Goal: Book appointment/travel/reservation

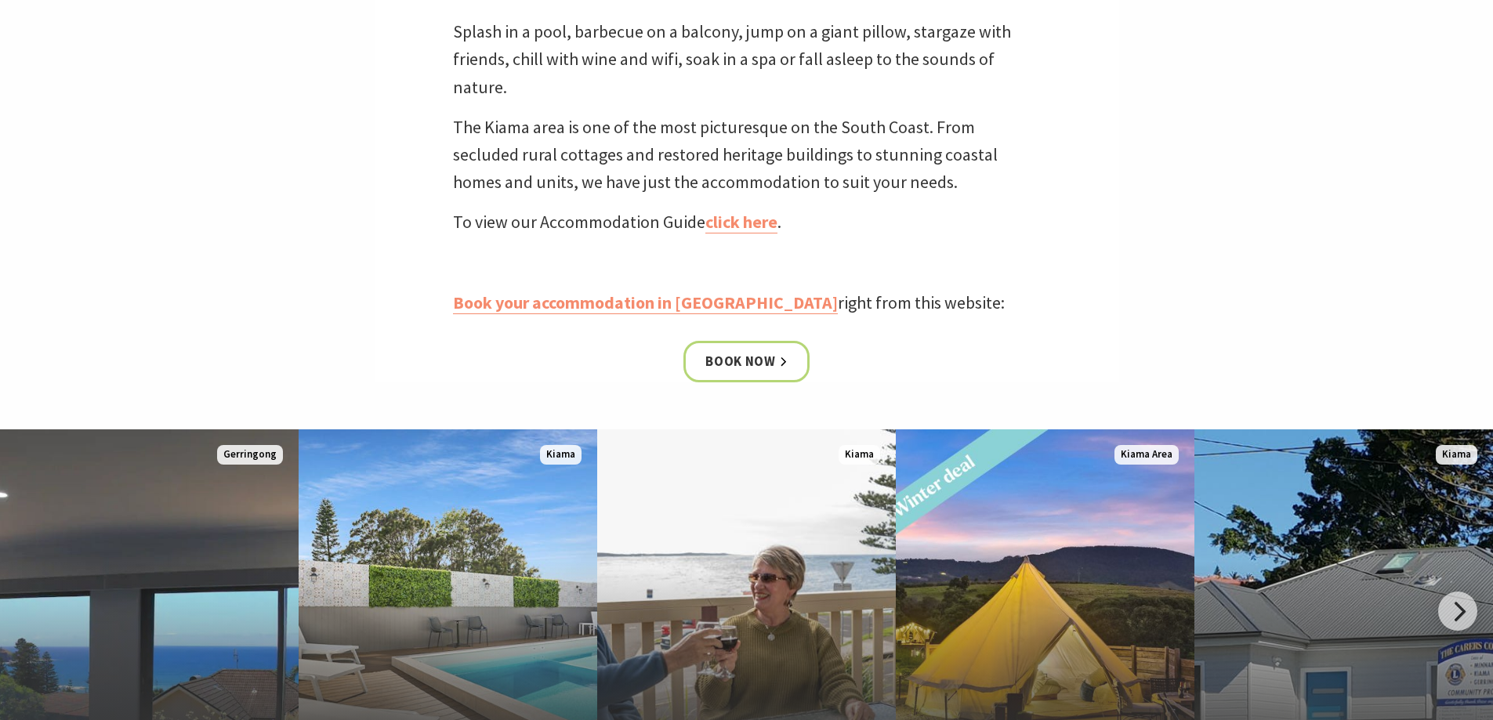
scroll to position [705, 0]
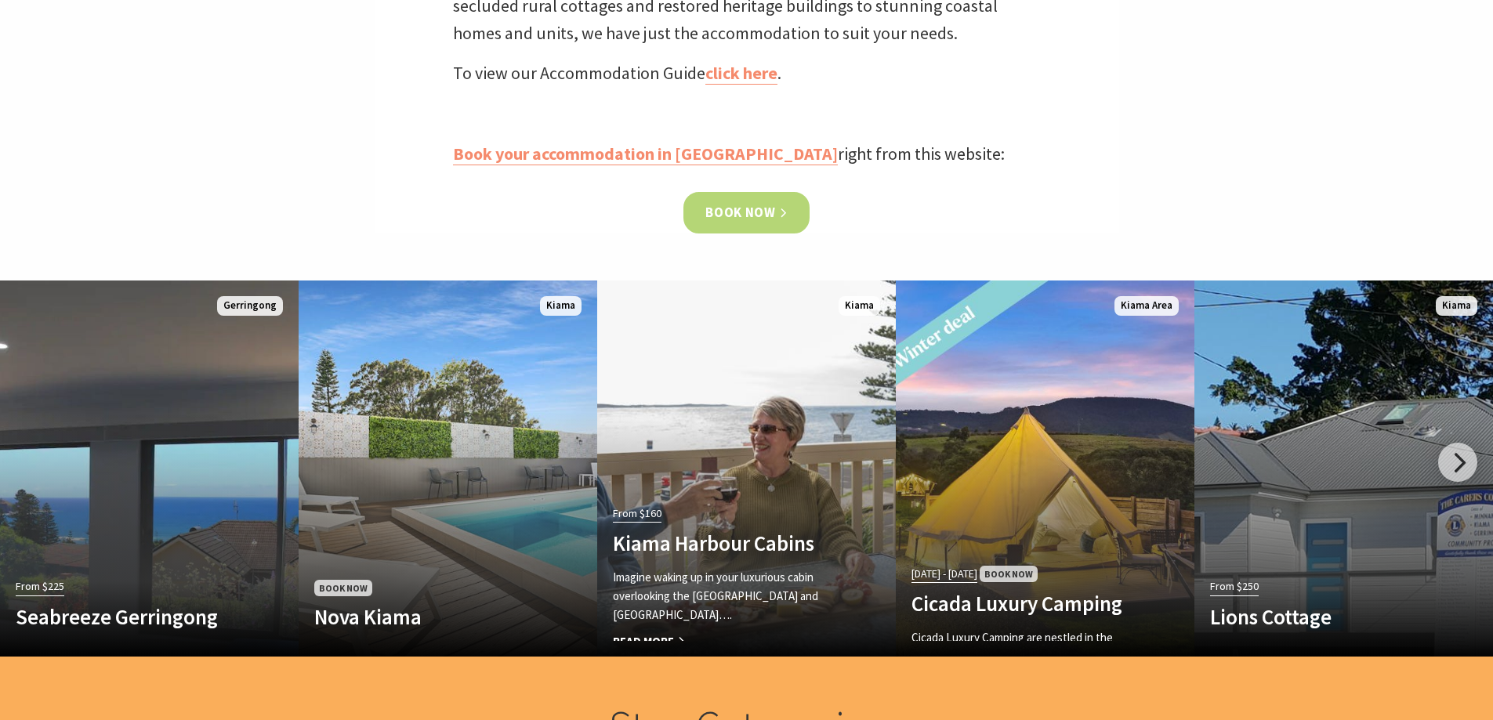
click at [738, 199] on link "Book now" at bounding box center [746, 213] width 126 height 42
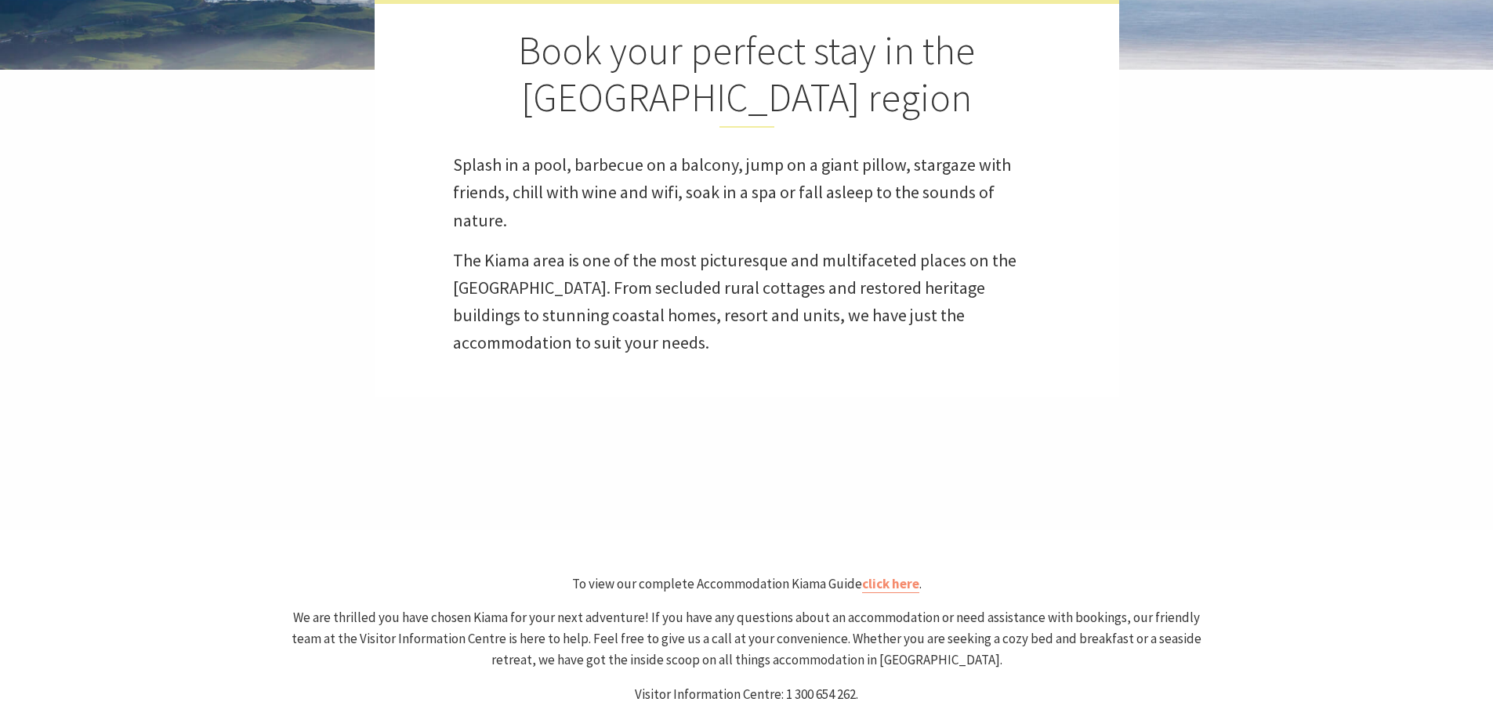
scroll to position [862, 0]
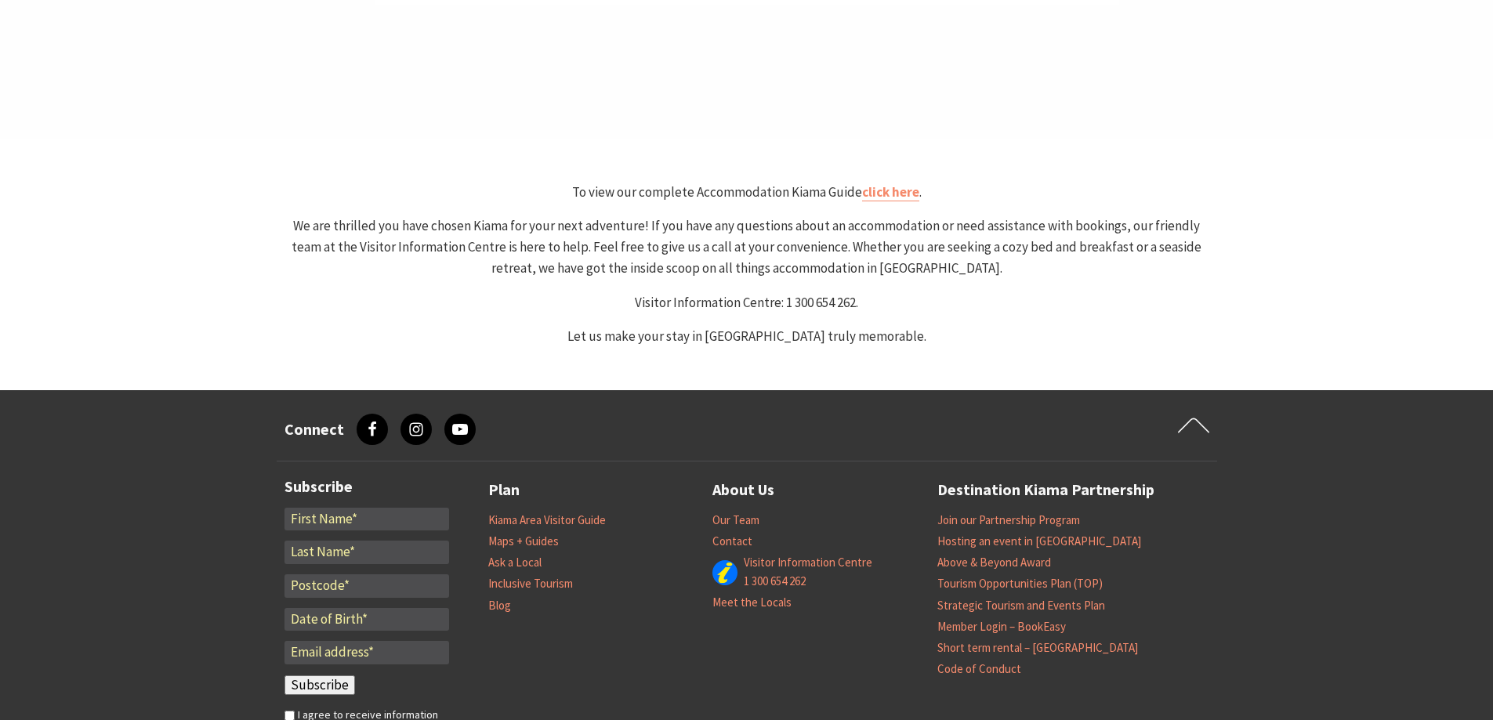
select select "3"
select select "2"
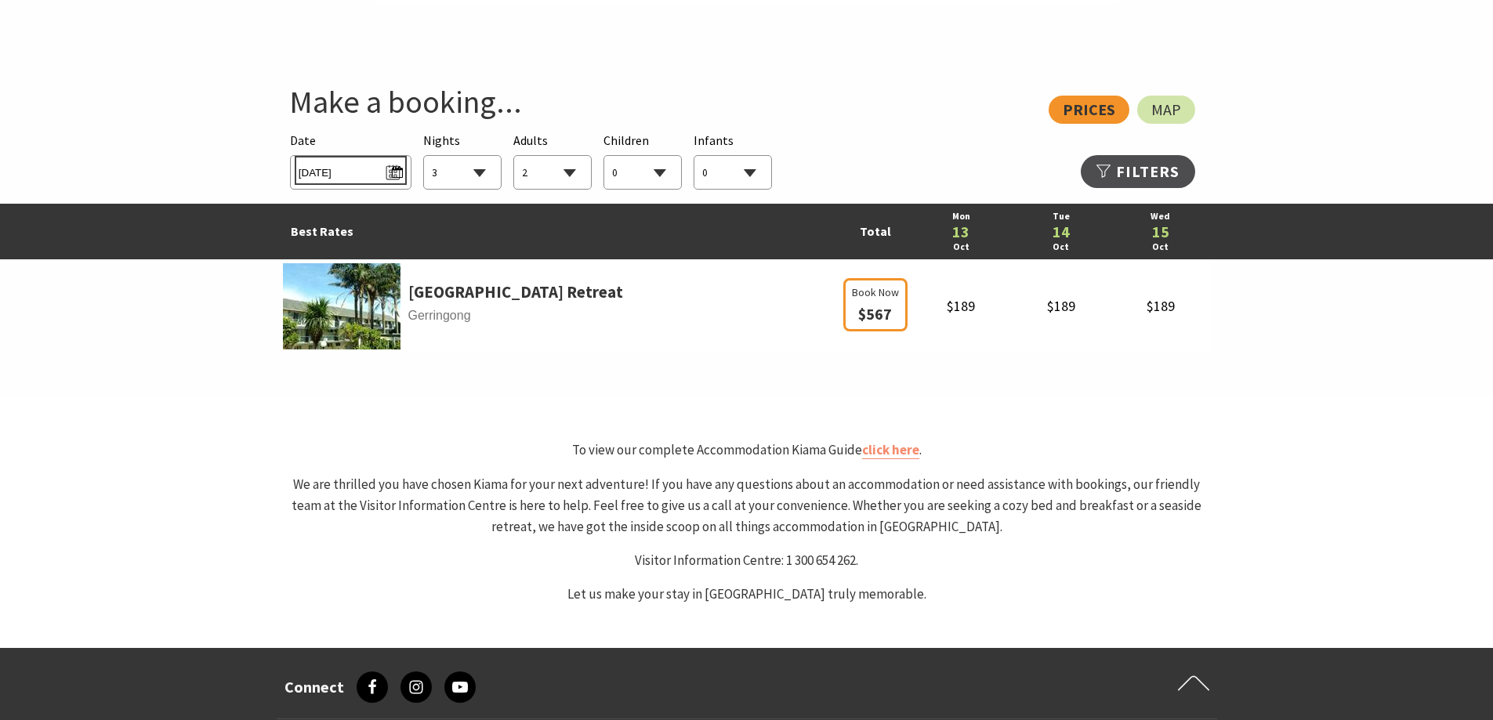
click at [390, 173] on span "Mon 13/10/2025" at bounding box center [351, 170] width 104 height 21
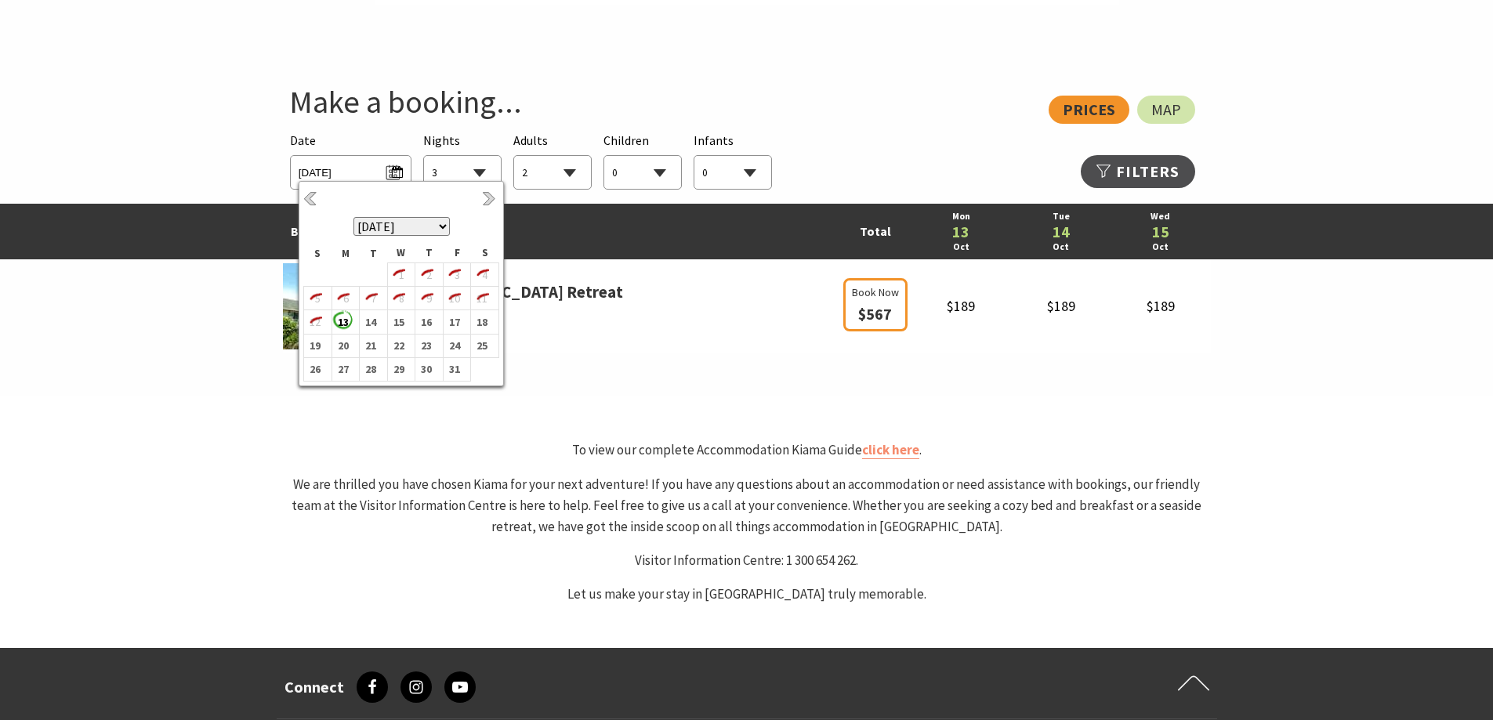
click at [445, 228] on select "October 2025 November 2025 December 2025 January 2026 February 2026 March 2026 …" at bounding box center [401, 226] width 96 height 19
click at [456, 298] on b "7" at bounding box center [454, 292] width 20 height 20
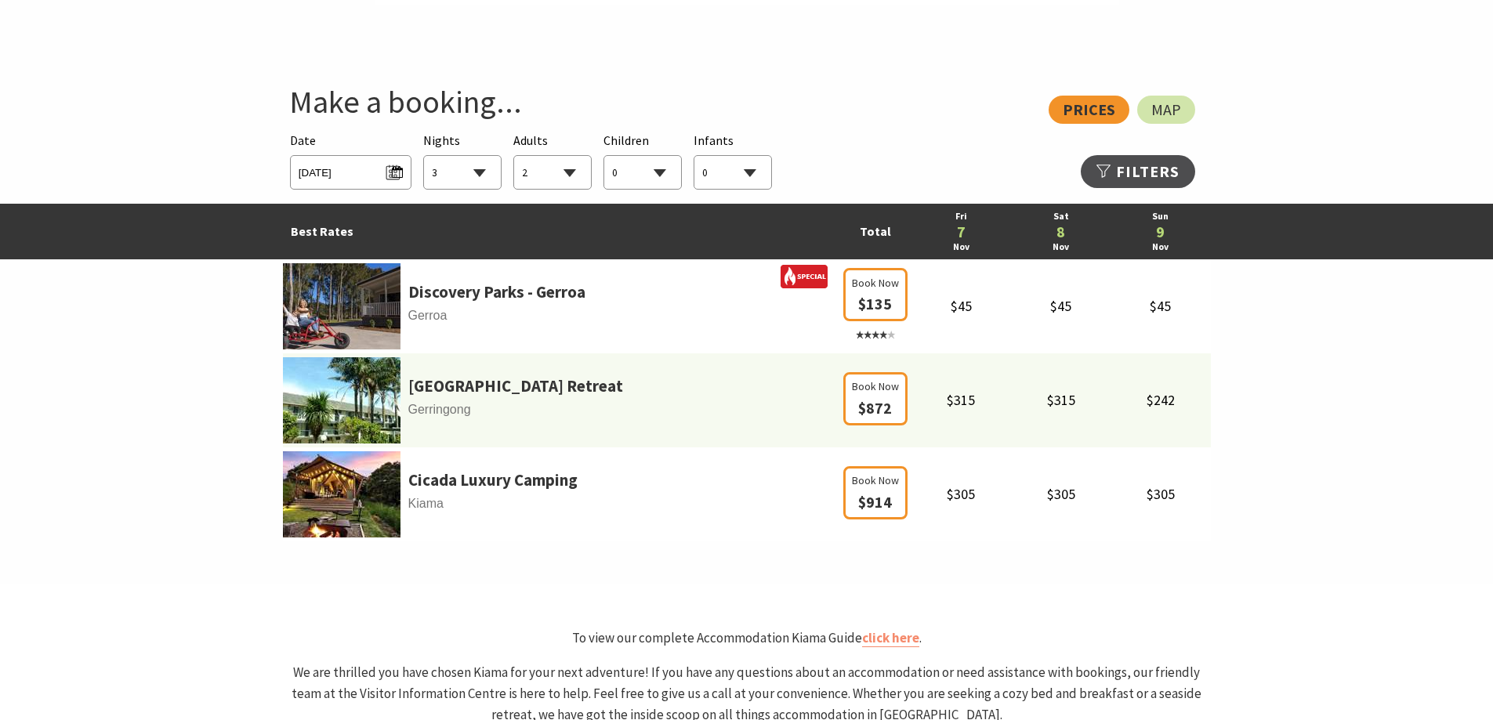
click at [458, 175] on select "1 2 3 4 5 6 7 8 9 10 11 12 13 14 15 16 17 18 19 20 21 22 23 24 25 26 27 28 29 30" at bounding box center [462, 173] width 77 height 34
click at [398, 172] on span "Fri 07/11/2025" at bounding box center [351, 170] width 104 height 21
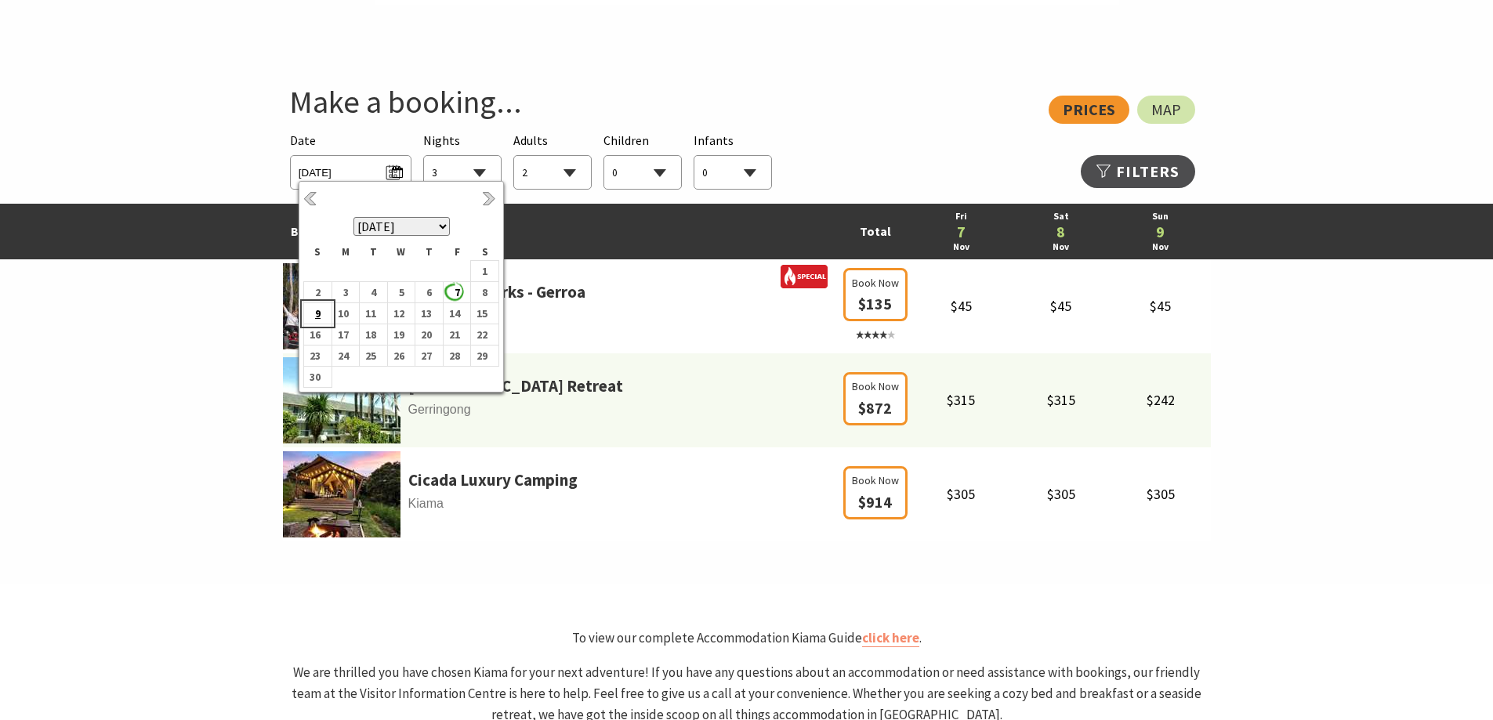
click at [317, 311] on b "9" at bounding box center [314, 313] width 20 height 20
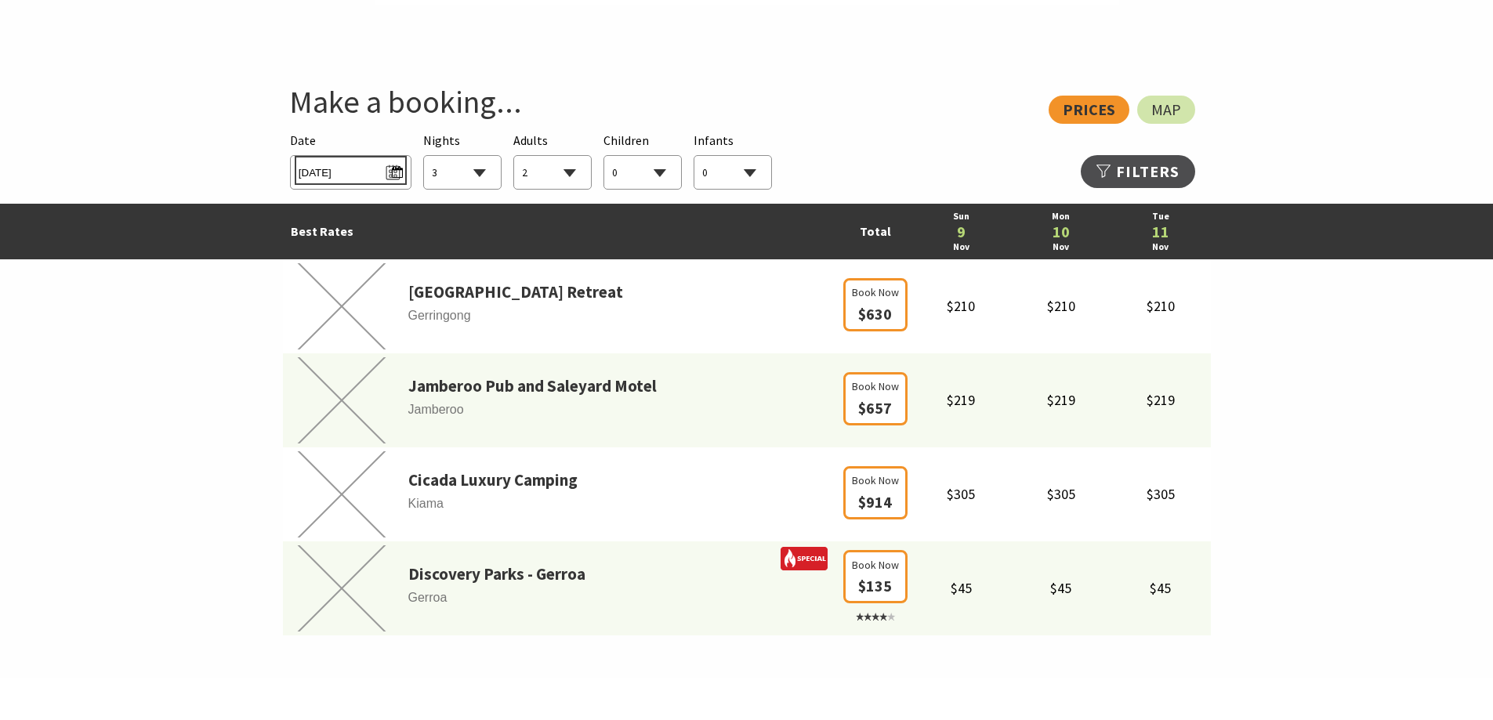
click at [379, 171] on span "Sun 09/11/2025" at bounding box center [351, 170] width 104 height 21
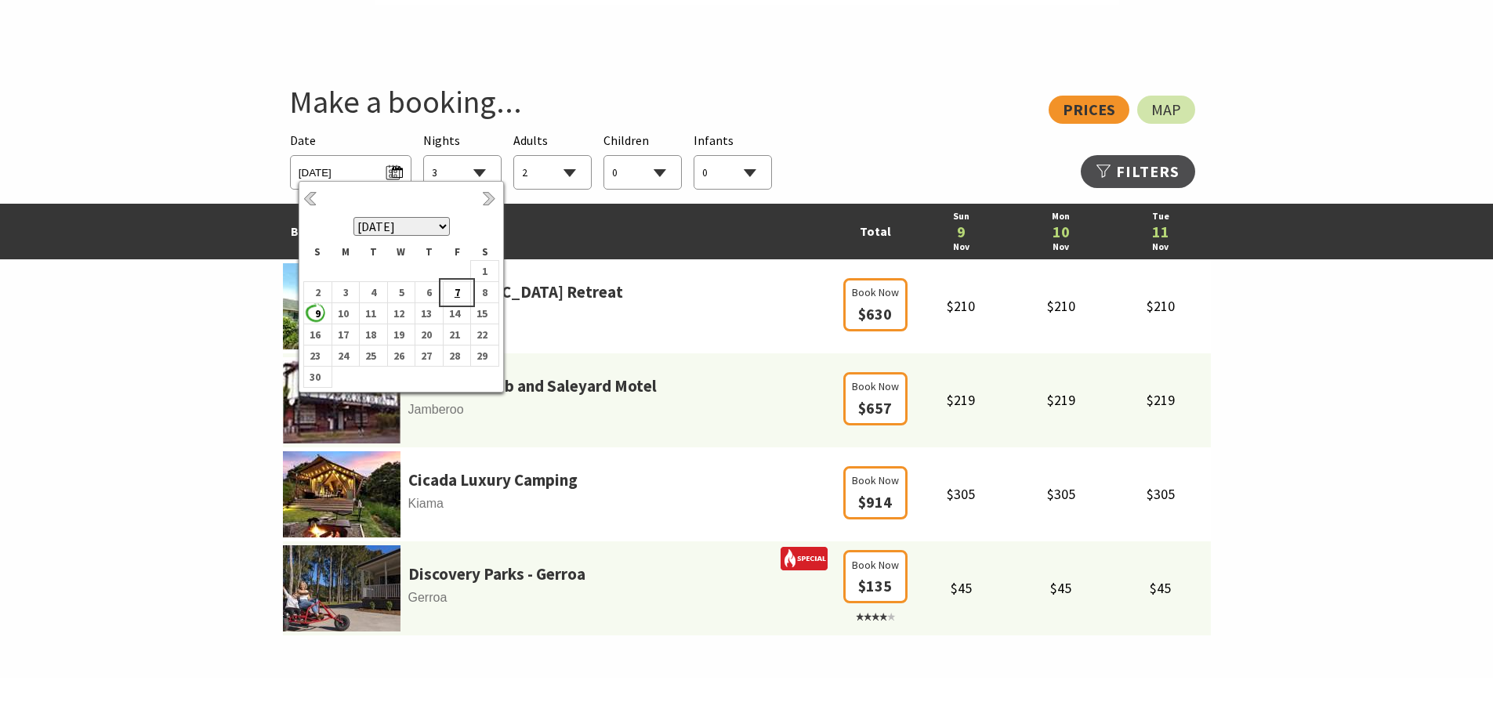
click at [457, 292] on b "7" at bounding box center [454, 292] width 20 height 20
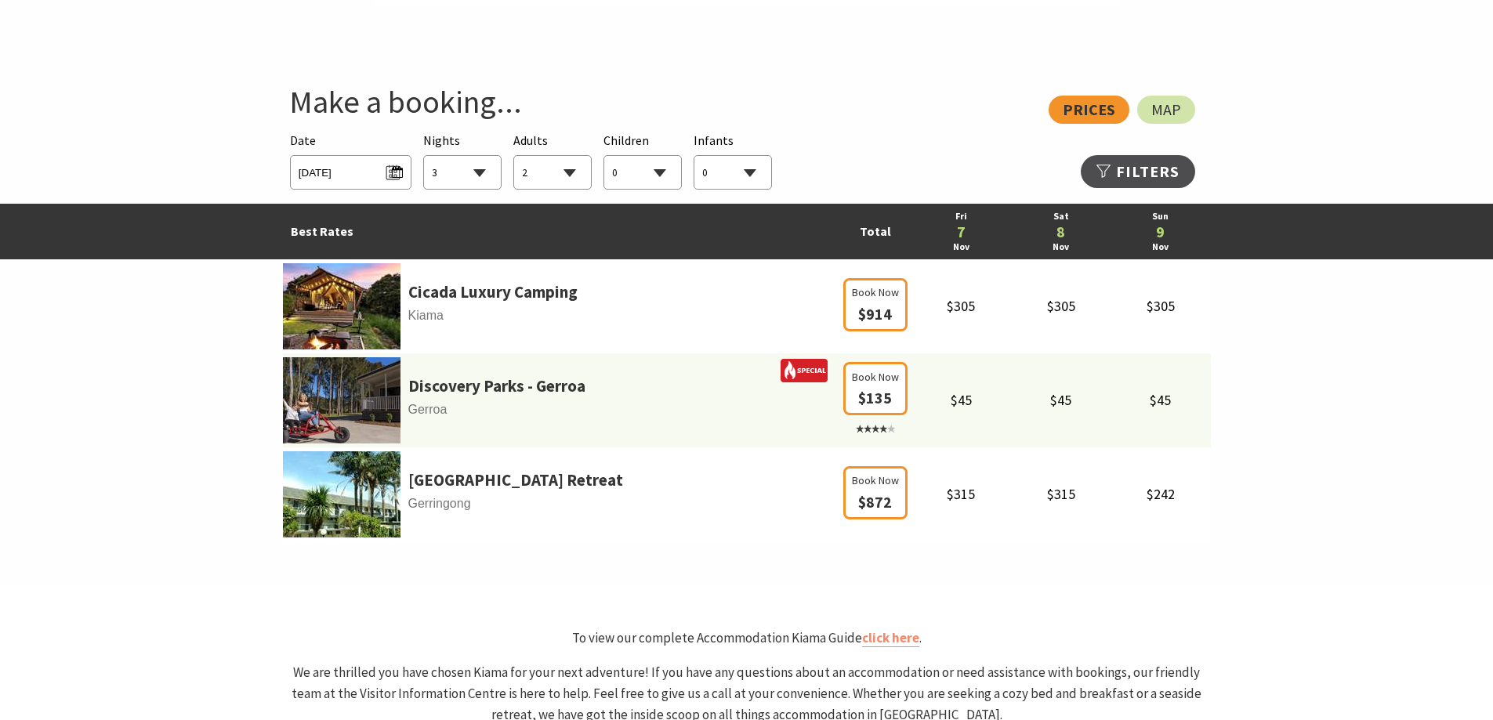
click at [487, 171] on select "1 2 3 4 5 6 7 8 9 10 11 12 13 14 15 16 17 18 19 20 21 22 23 24 25 26 27 28 29 30" at bounding box center [462, 173] width 77 height 34
select select "2"
click at [424, 156] on select "1 2 3 4 5 6 7 8 9 10 11 12 13 14 15 16 17 18 19 20 21 22 23 24 25 26 27 28 29 30" at bounding box center [462, 173] width 77 height 34
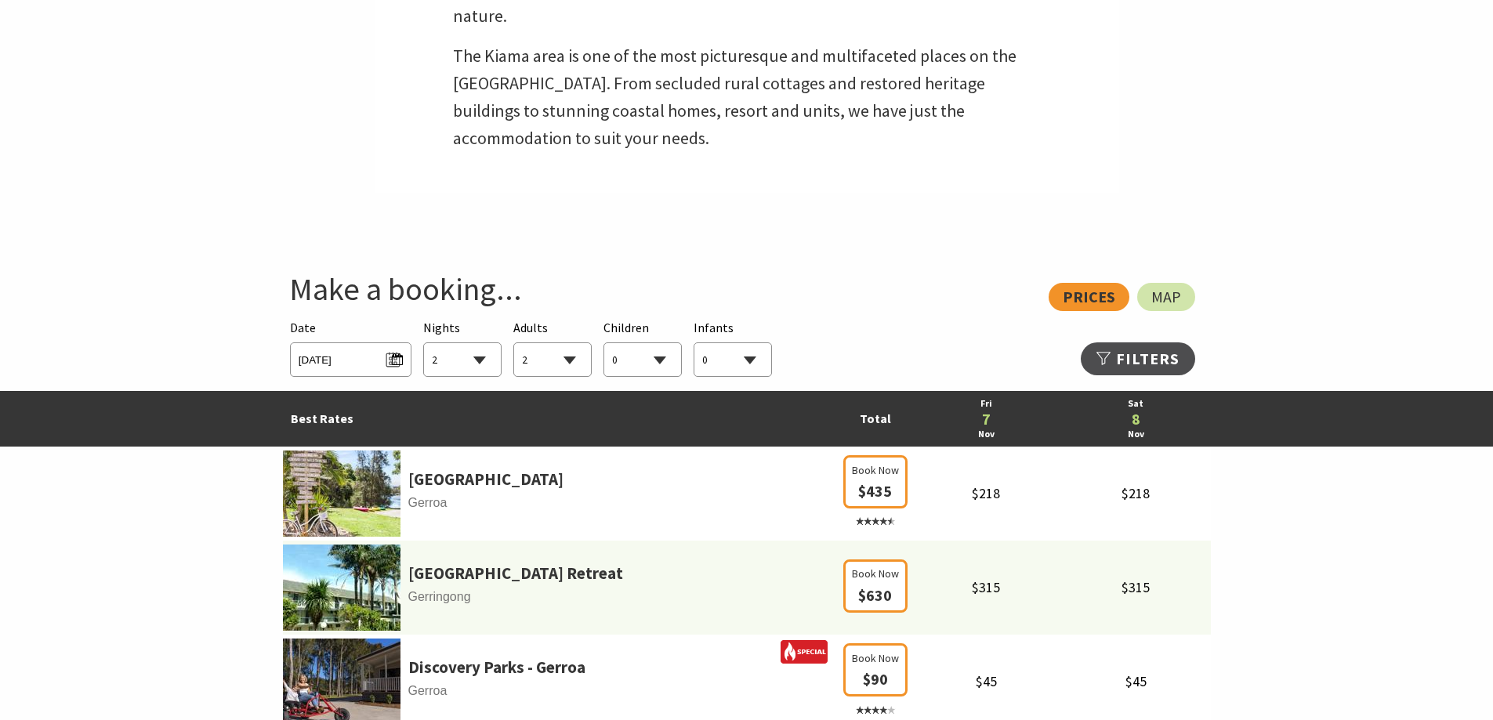
scroll to position [549, 0]
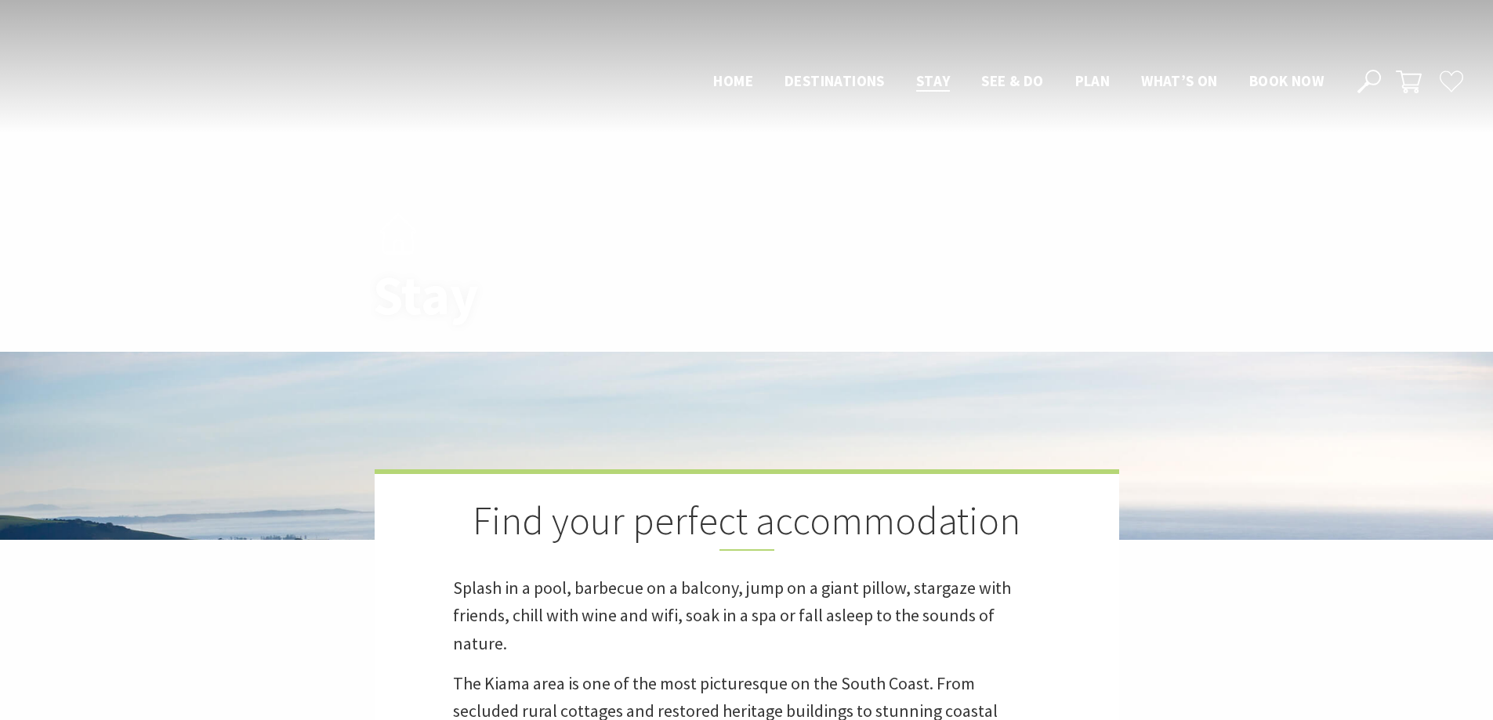
scroll to position [703, 0]
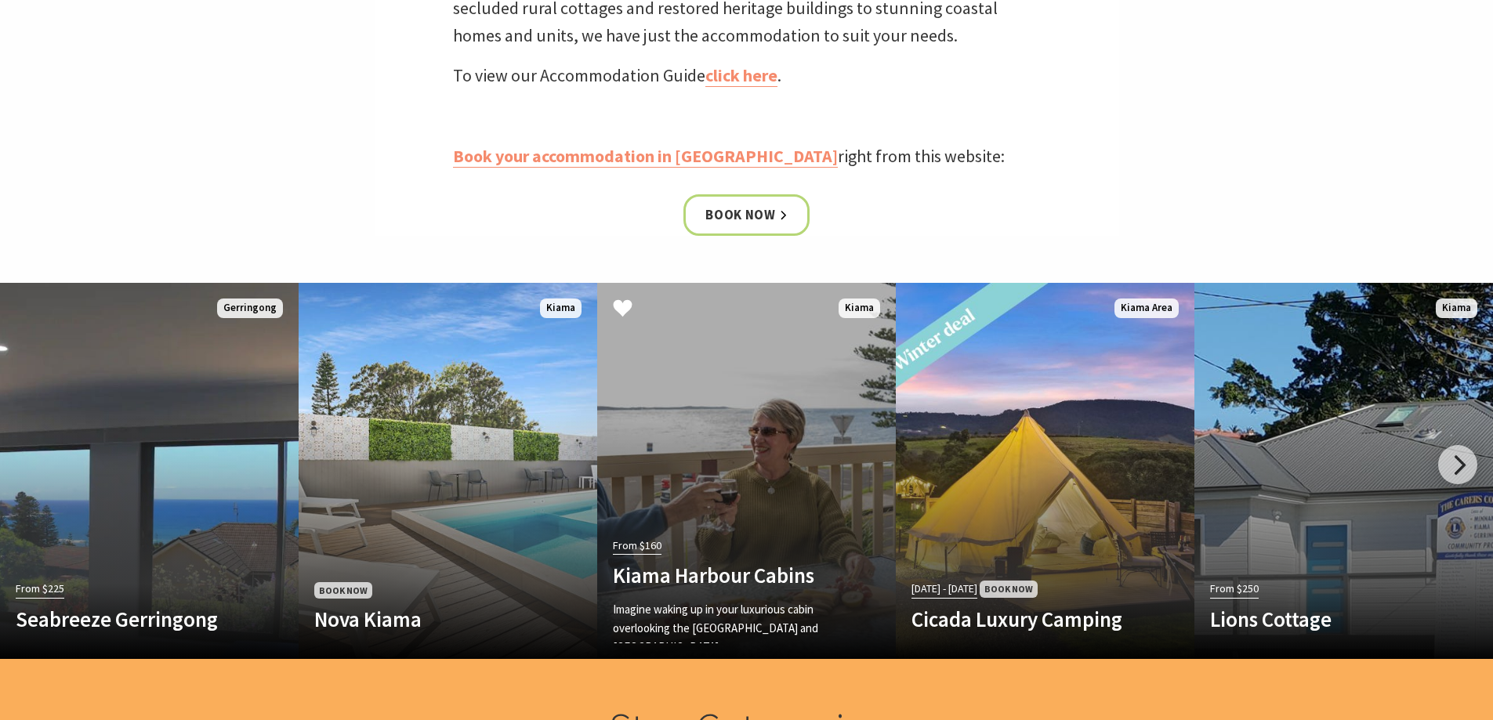
click at [771, 331] on link "From $160 Kiama Harbour Cabins Imagine waking up in your luxurious cabin overlo…" at bounding box center [746, 471] width 299 height 376
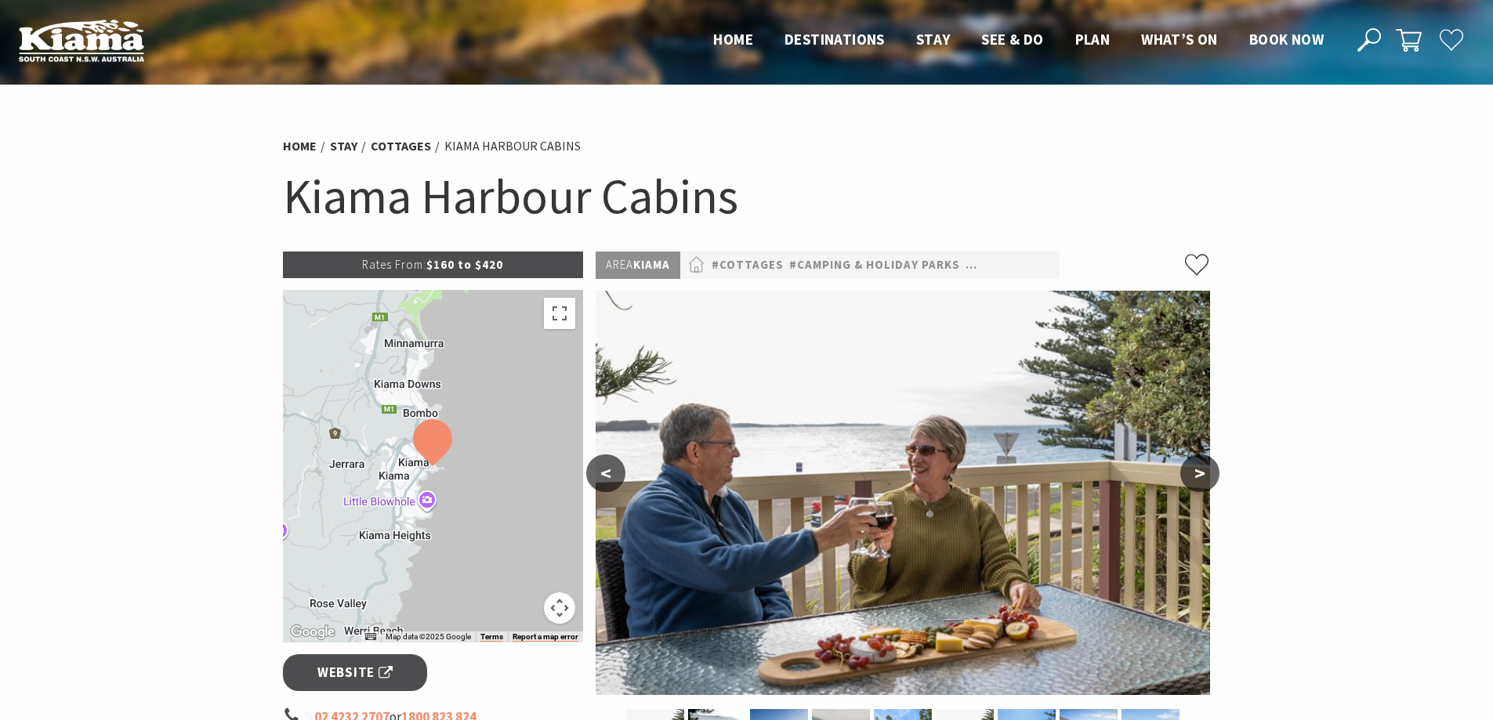
click at [1189, 485] on button ">" at bounding box center [1199, 474] width 39 height 38
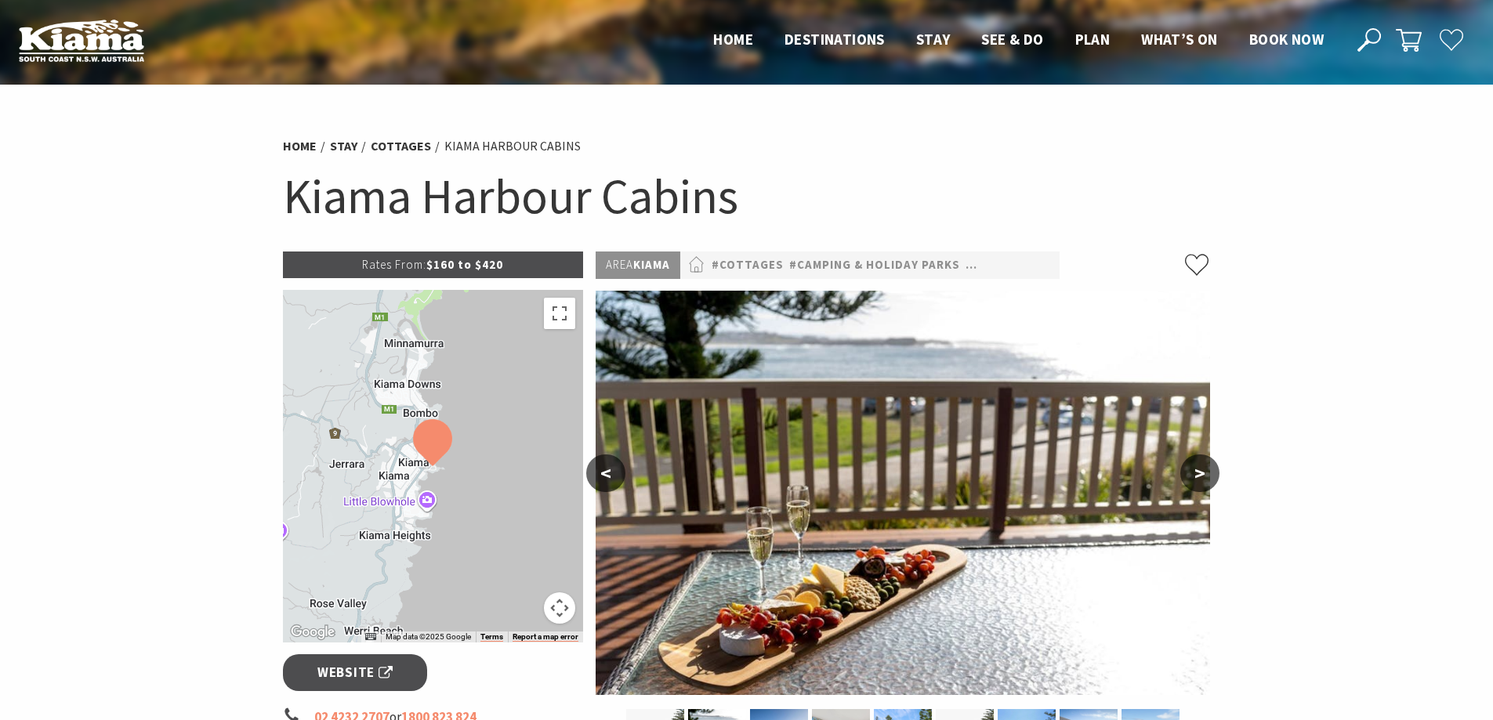
click at [1189, 485] on button ">" at bounding box center [1199, 474] width 39 height 38
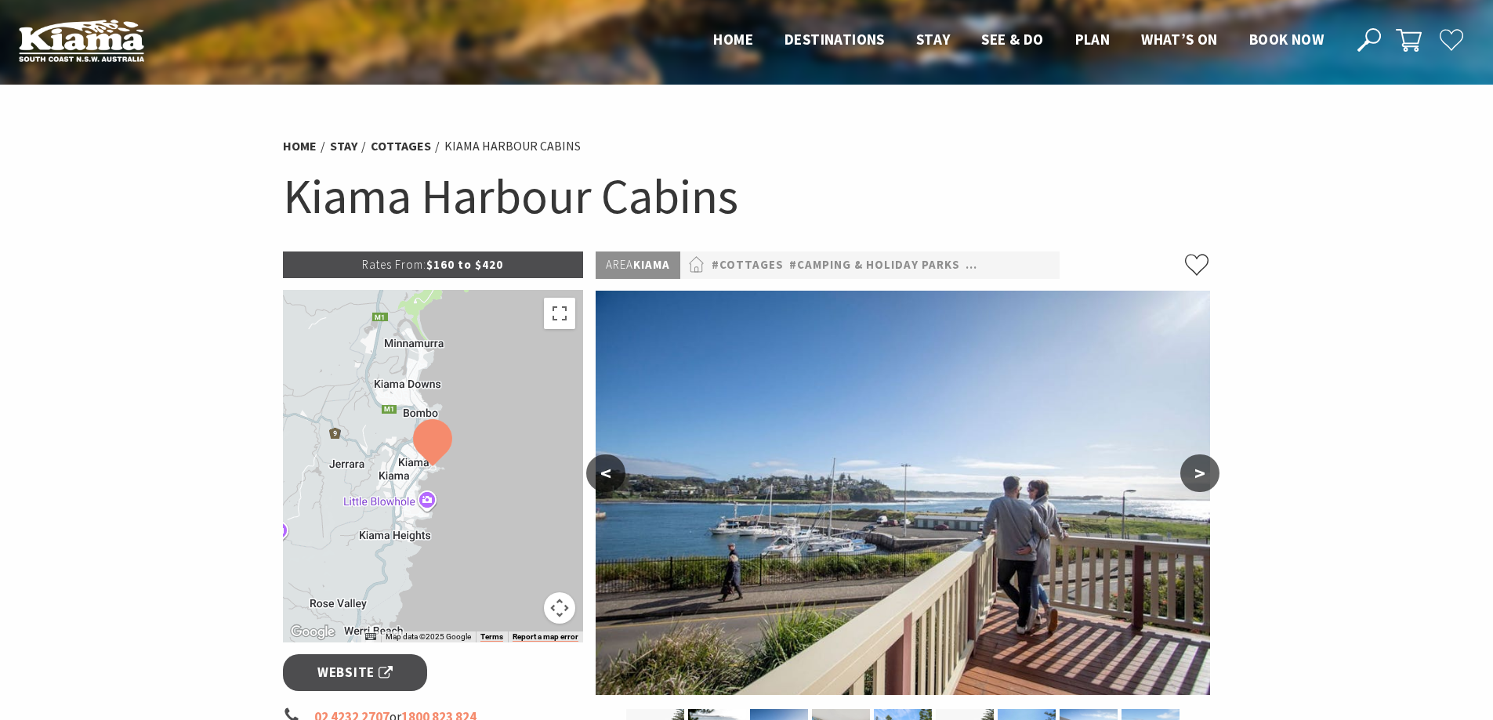
click at [1189, 485] on button ">" at bounding box center [1199, 474] width 39 height 38
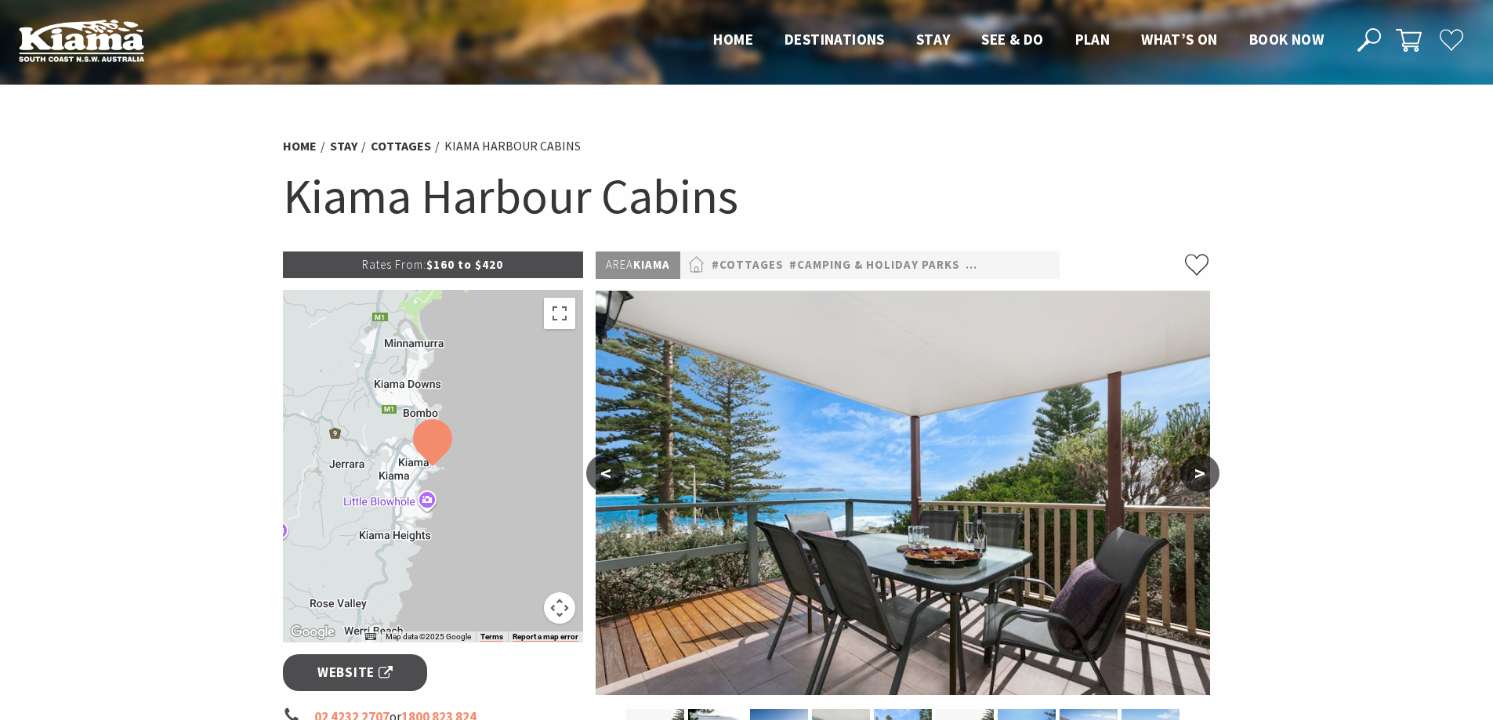
click at [1189, 485] on button ">" at bounding box center [1199, 474] width 39 height 38
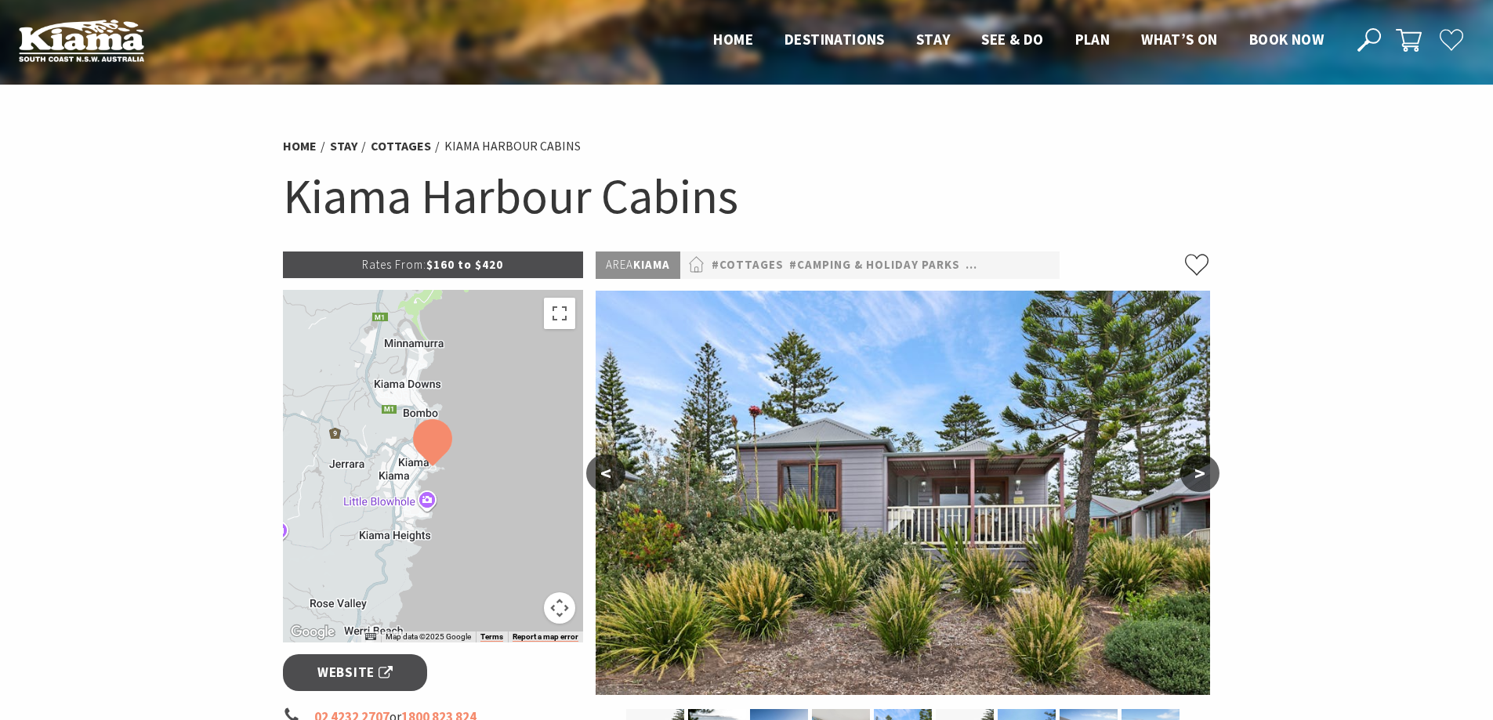
click at [1189, 485] on button ">" at bounding box center [1199, 474] width 39 height 38
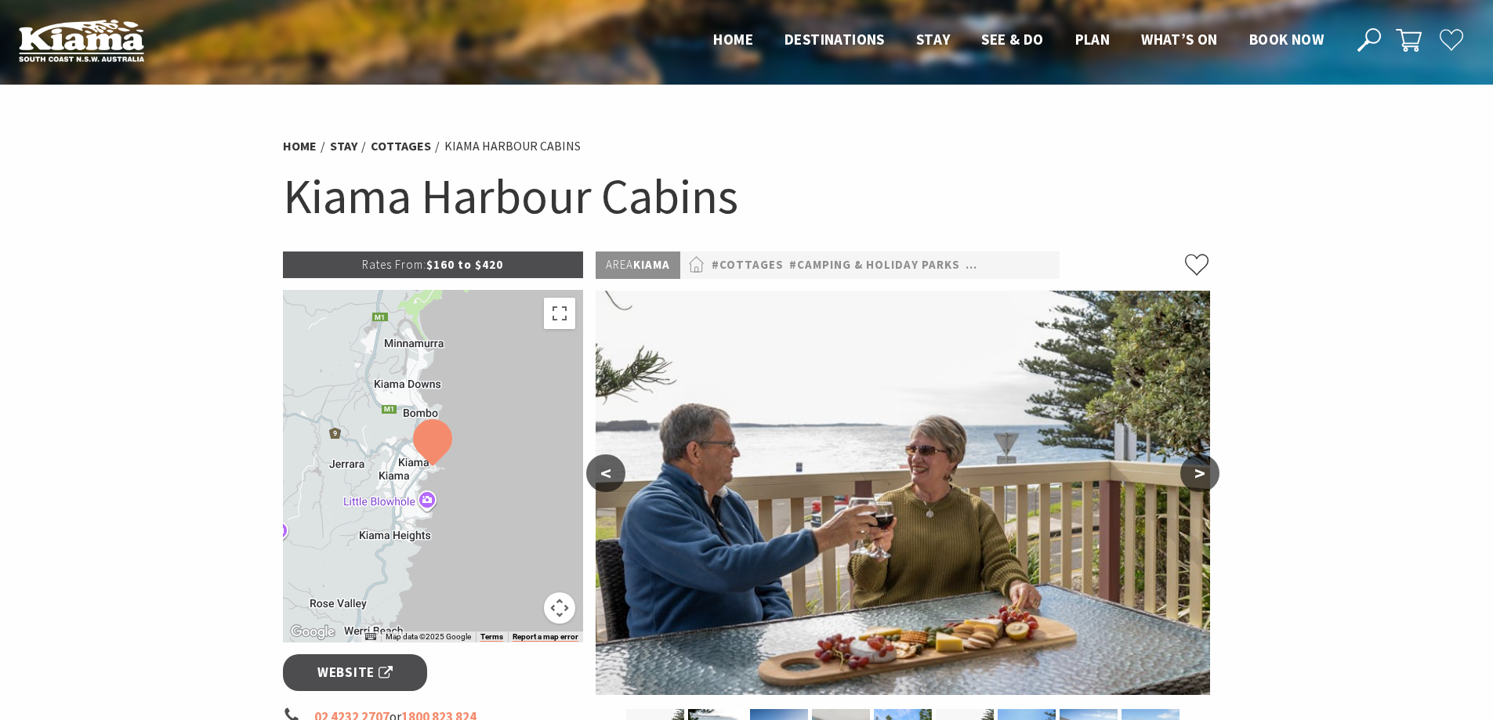
click at [1189, 485] on button ">" at bounding box center [1199, 474] width 39 height 38
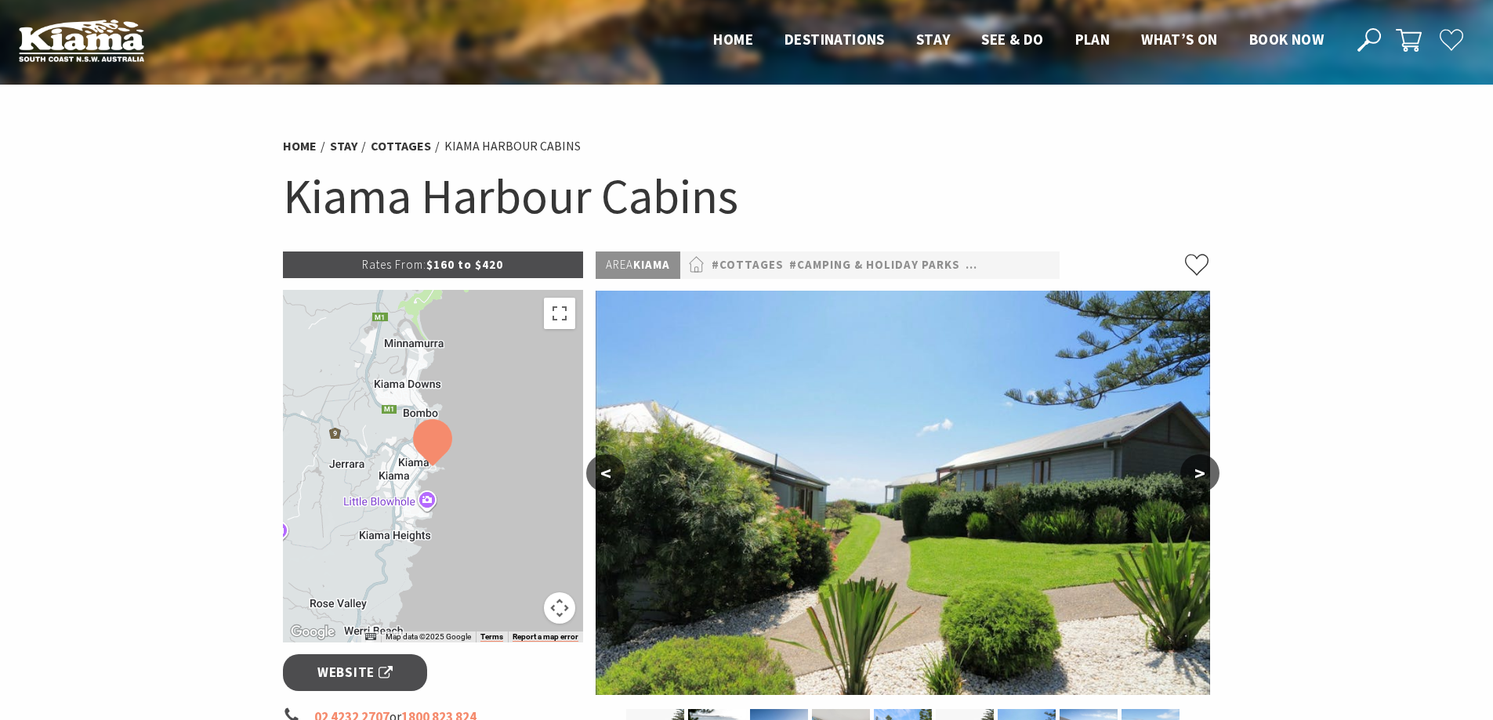
scroll to position [313, 0]
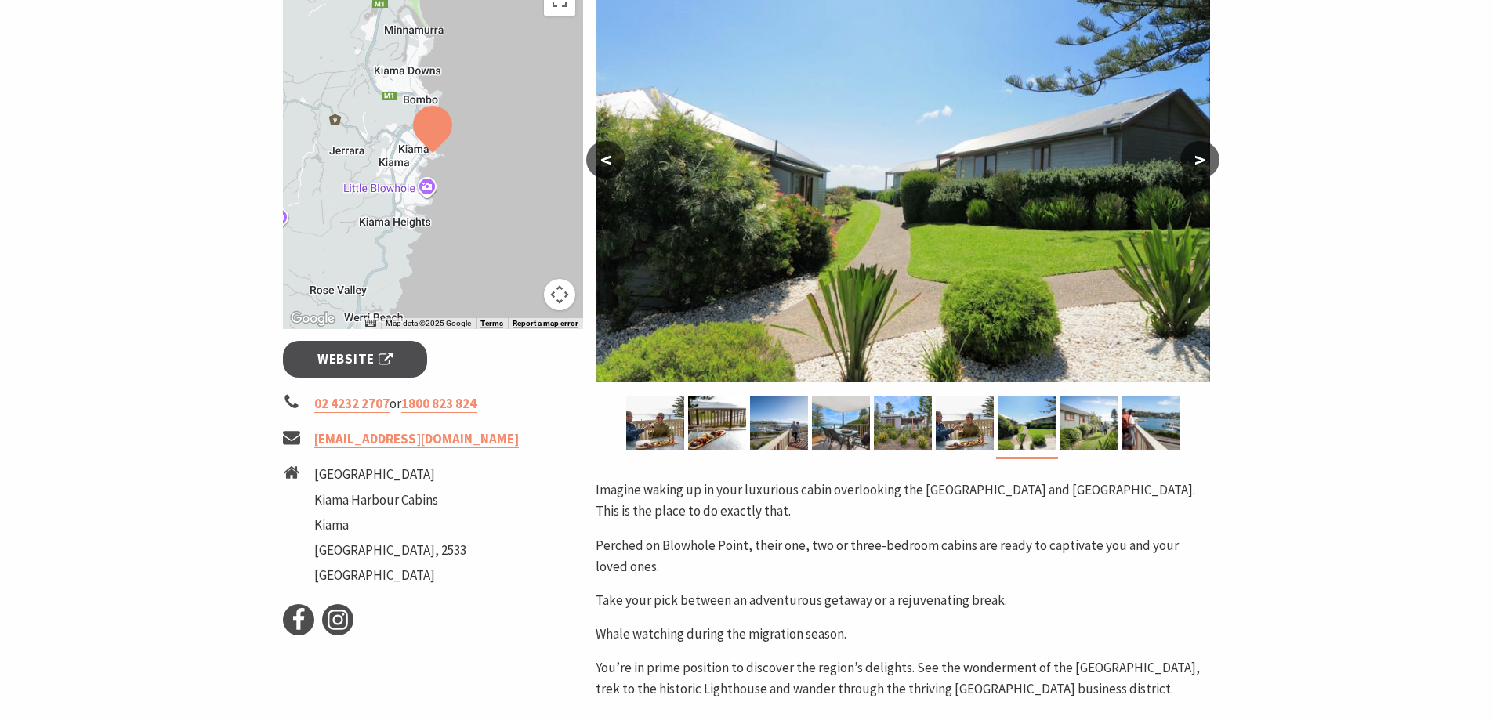
click at [1212, 168] on button ">" at bounding box center [1199, 160] width 39 height 38
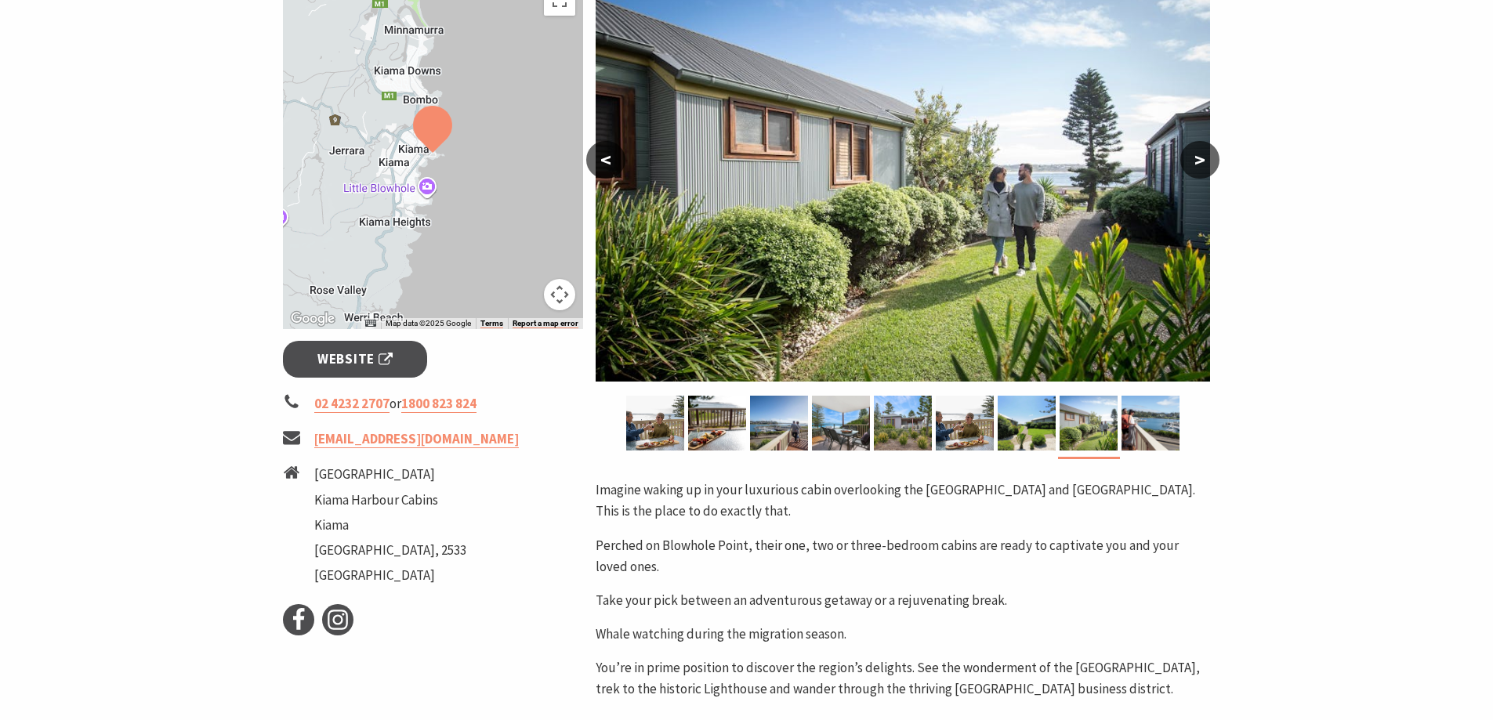
click at [1212, 168] on button ">" at bounding box center [1199, 160] width 39 height 38
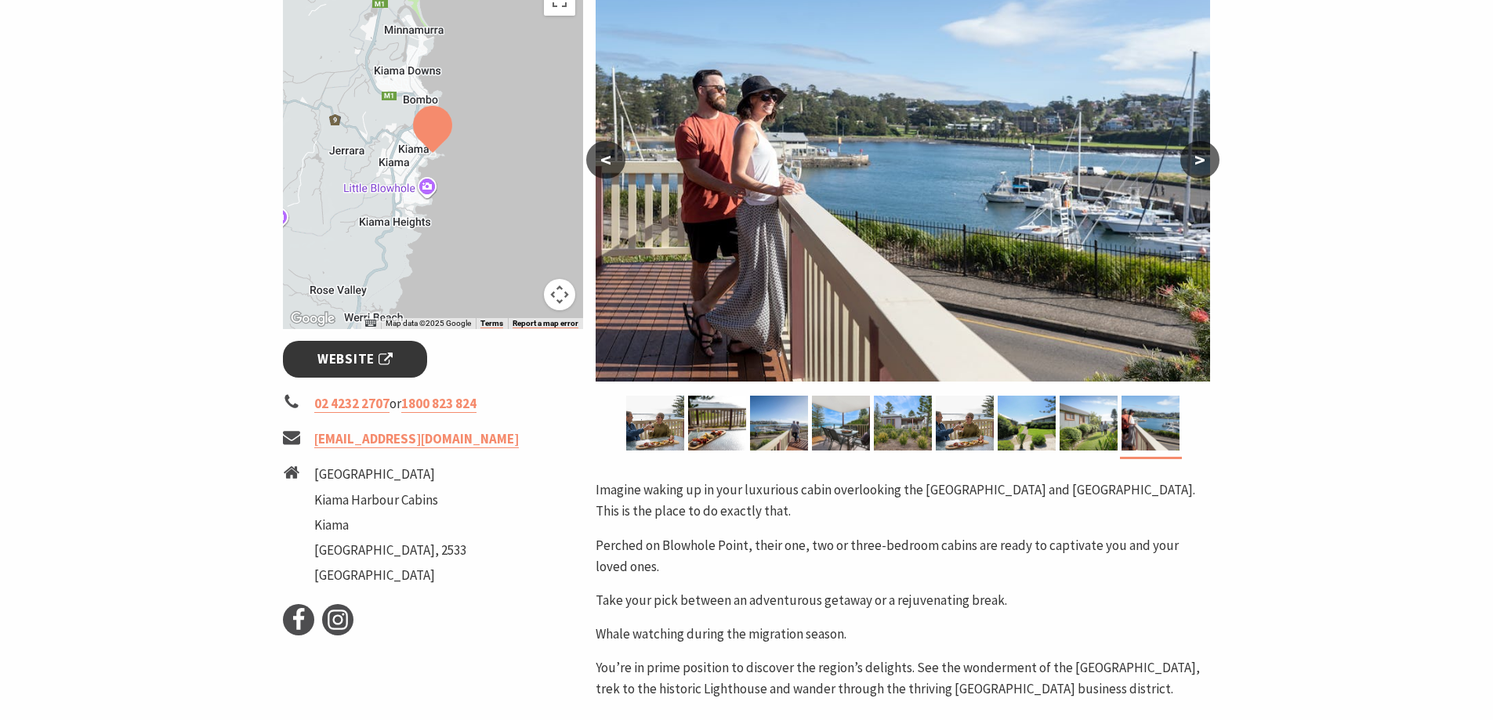
click at [360, 368] on span "Website" at bounding box center [354, 359] width 75 height 21
